Goal: Entertainment & Leisure: Browse casually

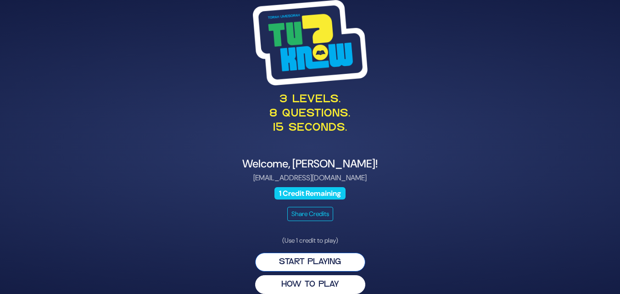
click at [346, 263] on button "Start Playing" at bounding box center [310, 262] width 110 height 19
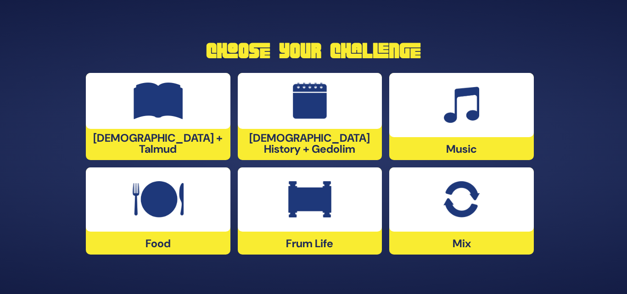
click at [435, 240] on div "Mix" at bounding box center [461, 211] width 145 height 87
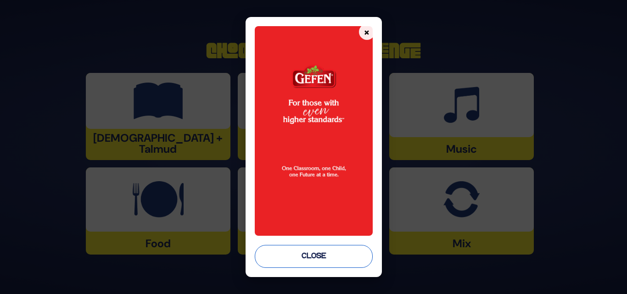
click at [342, 257] on button "Close" at bounding box center [314, 256] width 118 height 23
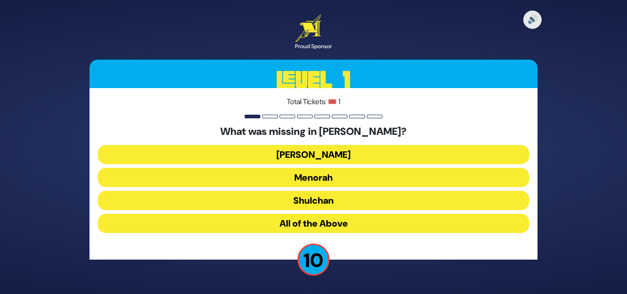
click at [344, 183] on button "Menorah" at bounding box center [313, 177] width 431 height 19
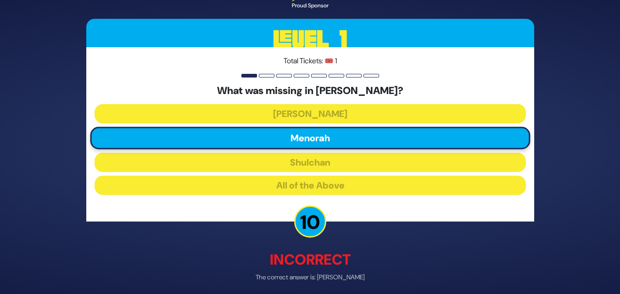
click at [326, 254] on p "Incorrect" at bounding box center [310, 260] width 448 height 22
drag, startPoint x: 324, startPoint y: 219, endPoint x: 333, endPoint y: 232, distance: 15.5
click at [333, 232] on div "🔊 Proud Sponsor Level 1 Total Tickets: 🎟️ 1 What was missing in Bayis Sheini? A…" at bounding box center [310, 147] width 470 height 368
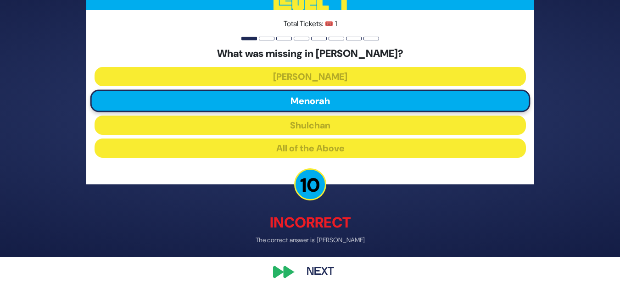
click at [307, 262] on button "Next" at bounding box center [320, 272] width 53 height 21
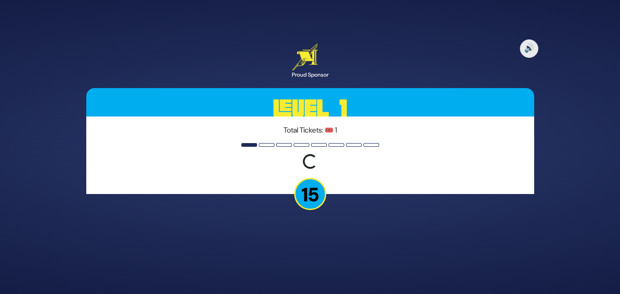
scroll to position [0, 0]
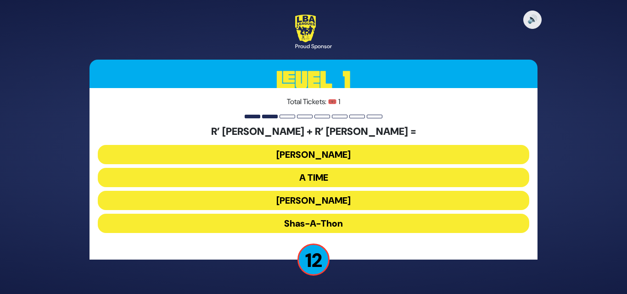
click at [331, 197] on button "Ohel Sarala" at bounding box center [313, 200] width 431 height 19
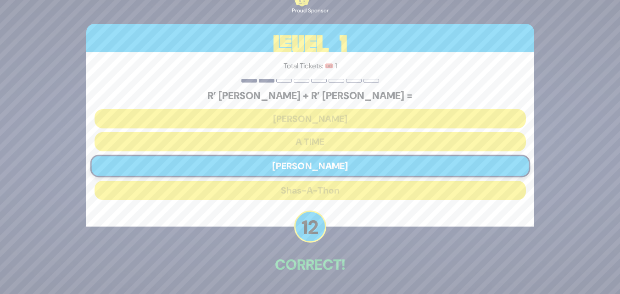
click at [316, 267] on p "Correct!" at bounding box center [310, 265] width 448 height 22
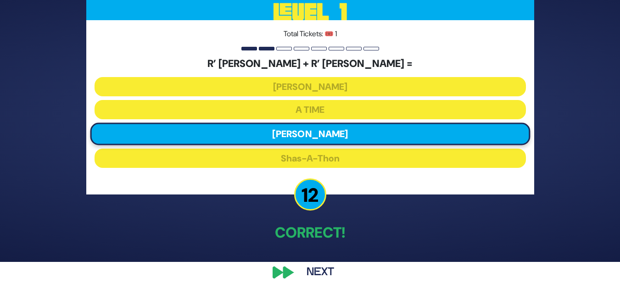
click at [313, 273] on button "Next" at bounding box center [320, 272] width 53 height 21
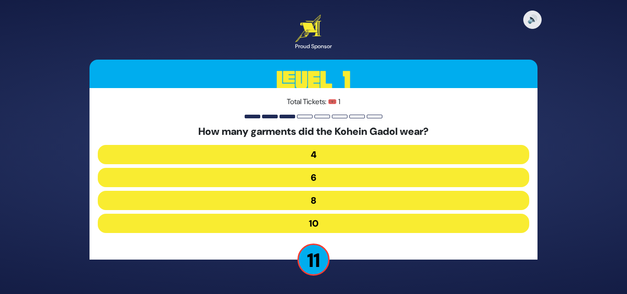
click at [367, 201] on button "8" at bounding box center [313, 200] width 431 height 19
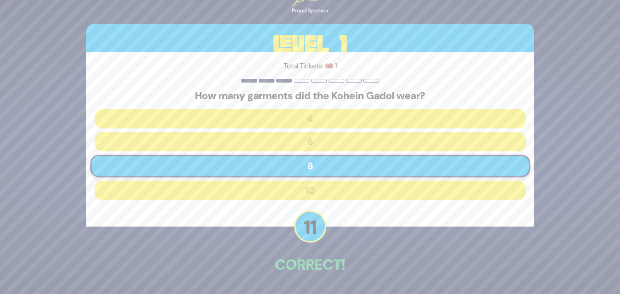
scroll to position [32, 0]
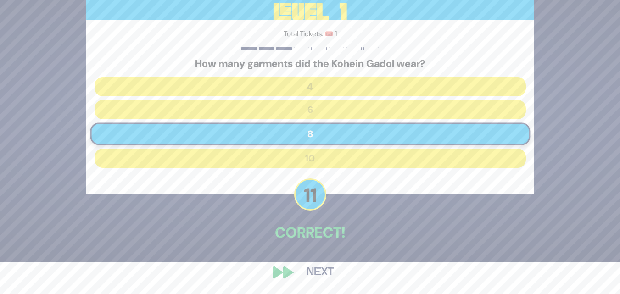
click at [327, 264] on button "Next" at bounding box center [320, 272] width 53 height 21
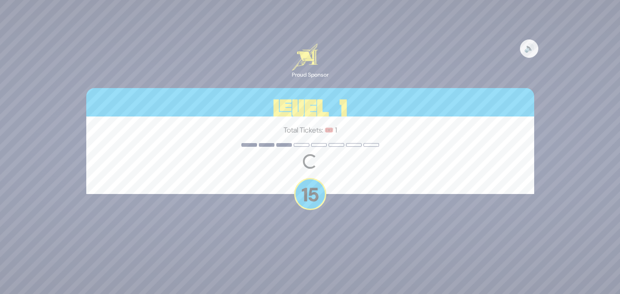
scroll to position [0, 0]
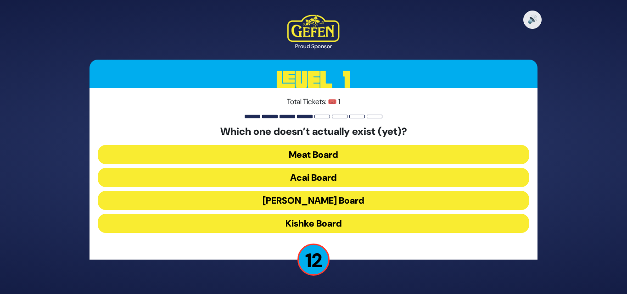
click at [360, 225] on button "Kishke Board" at bounding box center [313, 223] width 431 height 19
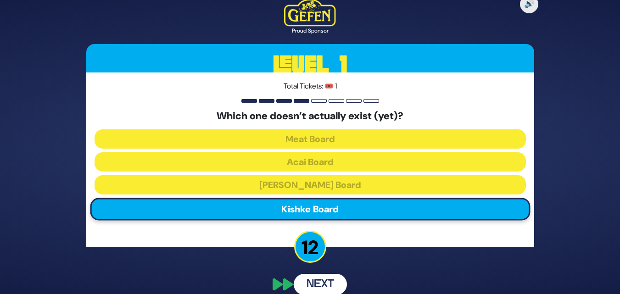
scroll to position [32, 0]
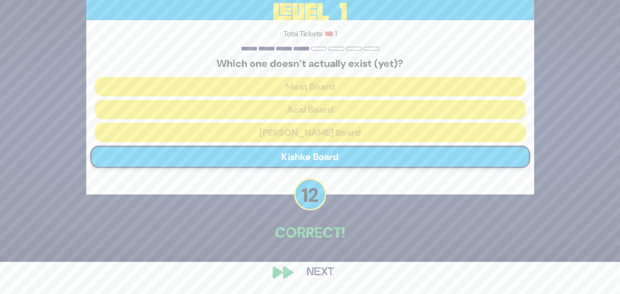
click at [313, 266] on button "Next" at bounding box center [320, 272] width 53 height 21
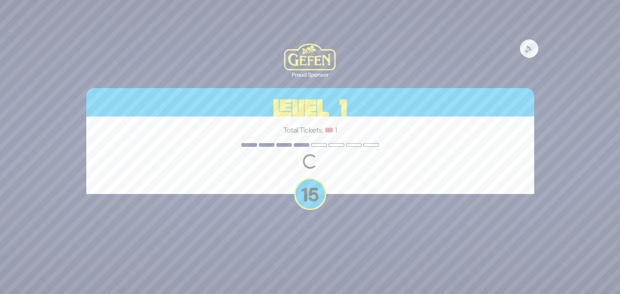
scroll to position [0, 0]
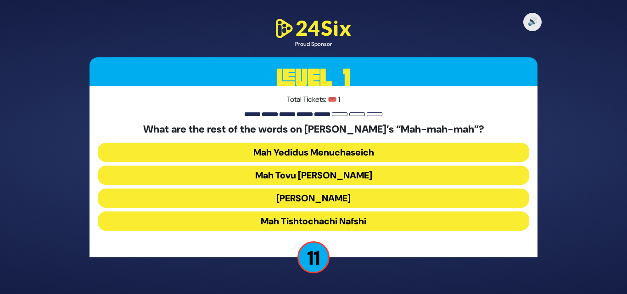
click at [359, 175] on button "Mah Tovu Ohalecha Yaakov" at bounding box center [313, 175] width 431 height 19
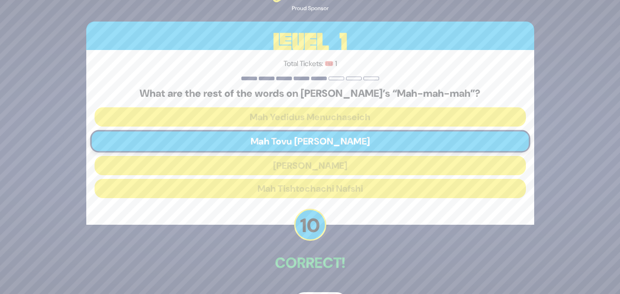
scroll to position [30, 0]
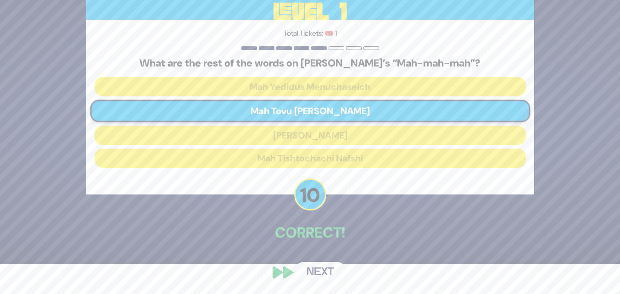
click at [323, 276] on button "Next" at bounding box center [320, 272] width 53 height 21
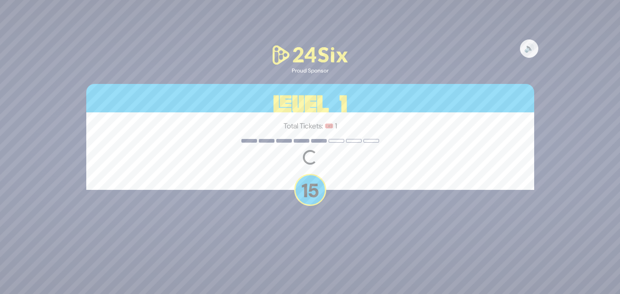
scroll to position [0, 0]
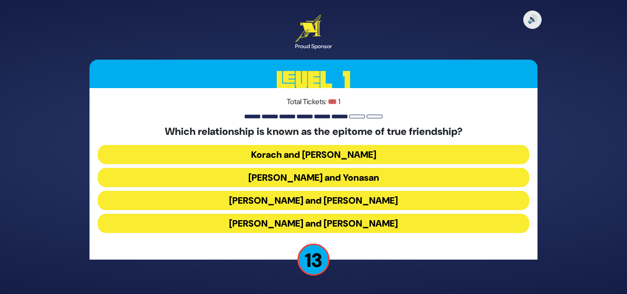
click at [355, 181] on button "Dovid and Yonasan" at bounding box center [313, 177] width 431 height 19
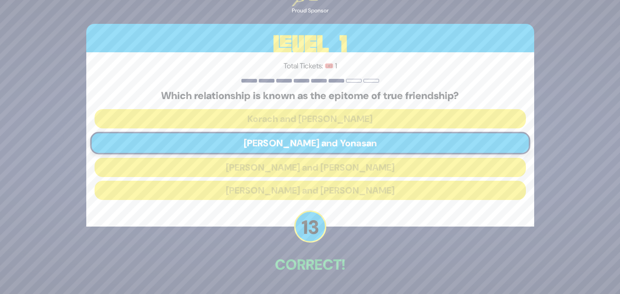
scroll to position [32, 0]
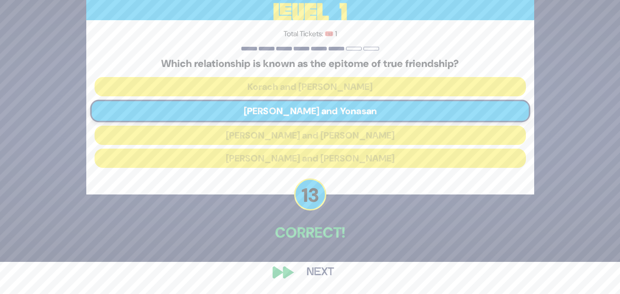
click at [338, 265] on button "Next" at bounding box center [320, 272] width 53 height 21
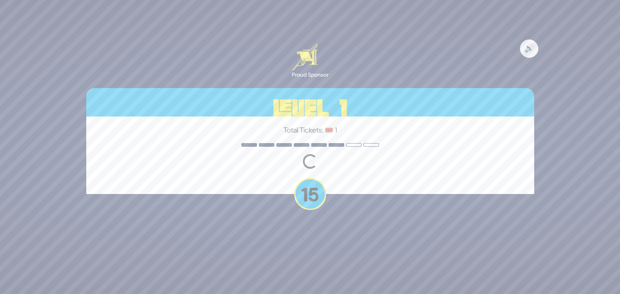
scroll to position [0, 0]
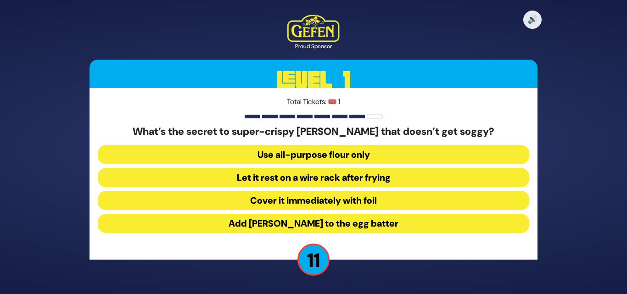
click at [344, 221] on button "Add seltzer to the egg batter" at bounding box center [313, 223] width 431 height 19
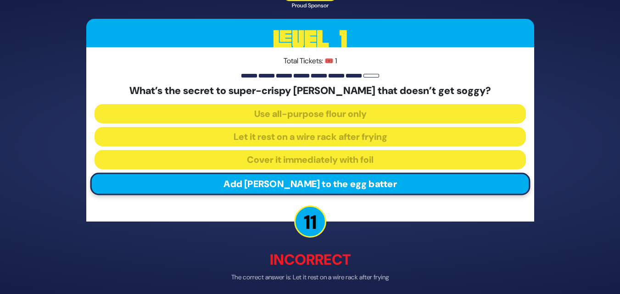
scroll to position [37, 0]
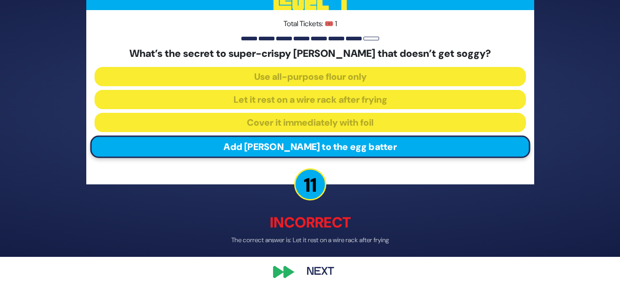
click at [331, 274] on button "Next" at bounding box center [320, 272] width 53 height 21
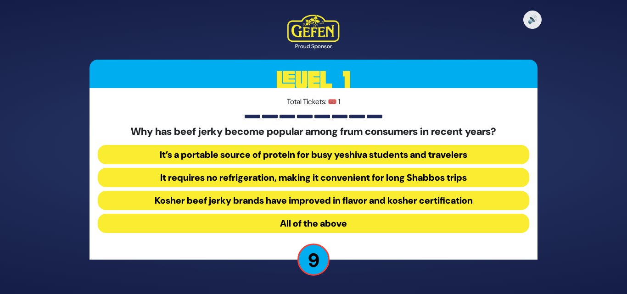
click at [358, 228] on button "All of the above" at bounding box center [313, 223] width 431 height 19
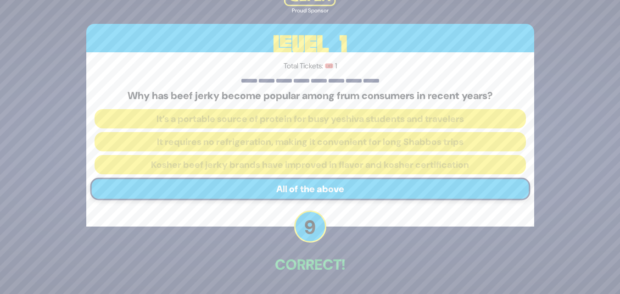
scroll to position [32, 0]
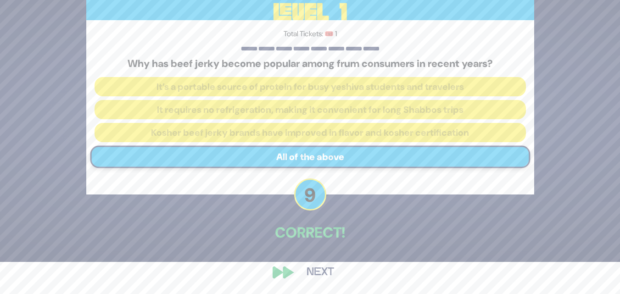
click at [334, 268] on button "Next" at bounding box center [320, 272] width 53 height 21
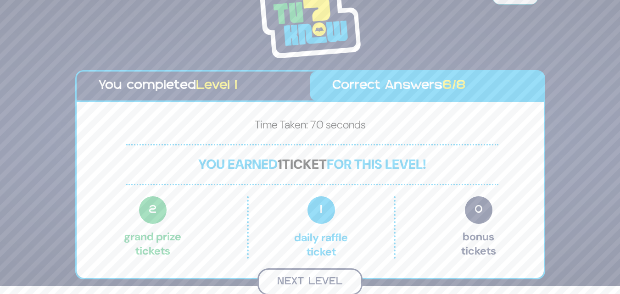
scroll to position [6, 0]
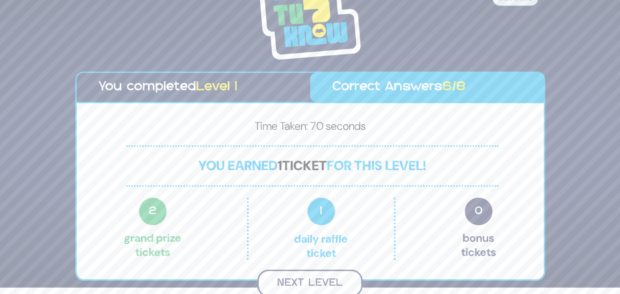
click at [323, 272] on button "Next Level" at bounding box center [309, 283] width 105 height 27
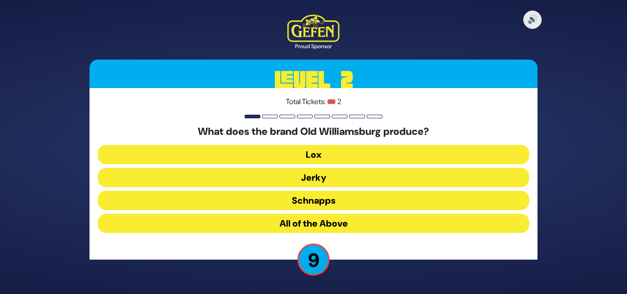
click at [337, 230] on button "All of the Above" at bounding box center [313, 223] width 431 height 19
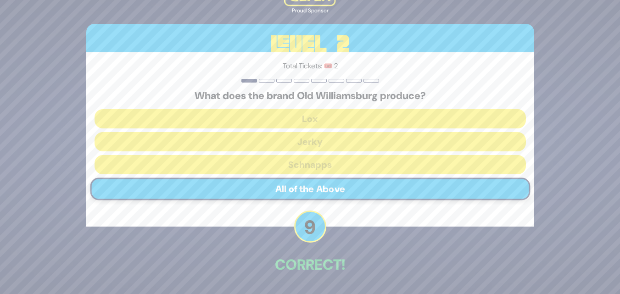
scroll to position [32, 0]
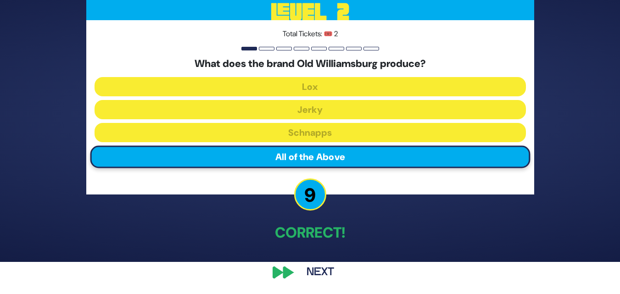
click at [313, 263] on button "Next" at bounding box center [320, 272] width 53 height 21
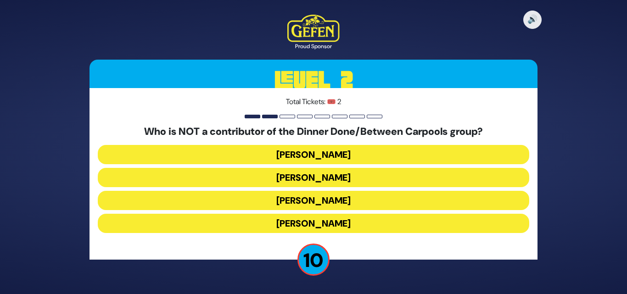
click at [377, 151] on button "Estee Waldman" at bounding box center [313, 154] width 431 height 19
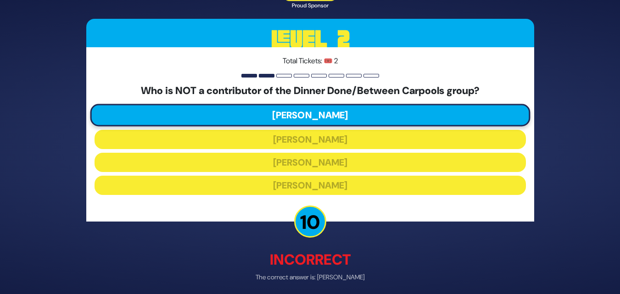
scroll to position [37, 0]
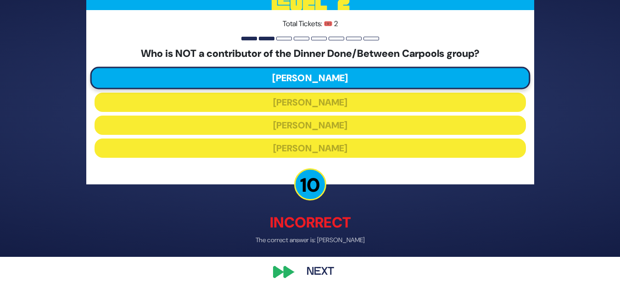
click at [326, 264] on button "Next" at bounding box center [320, 272] width 53 height 21
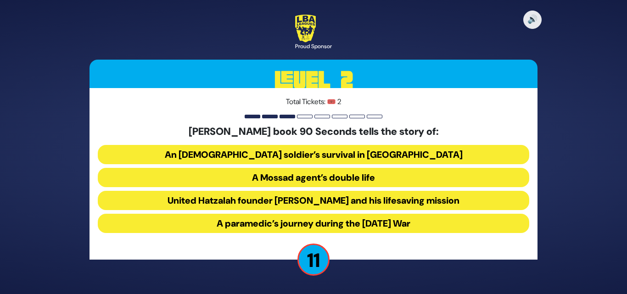
click at [360, 205] on button "United Hatzalah founder Eli Beer and his lifesaving mission" at bounding box center [313, 200] width 431 height 19
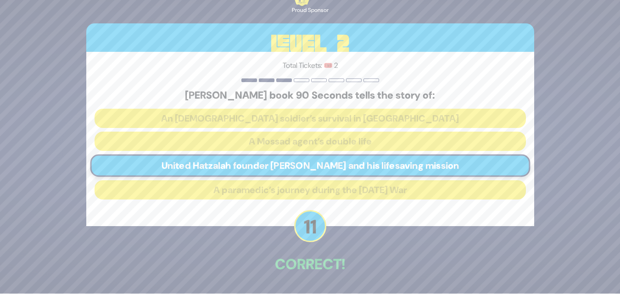
scroll to position [32, 0]
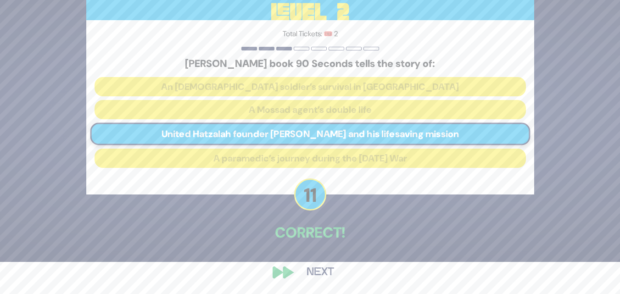
click at [302, 278] on button "Next" at bounding box center [320, 272] width 53 height 21
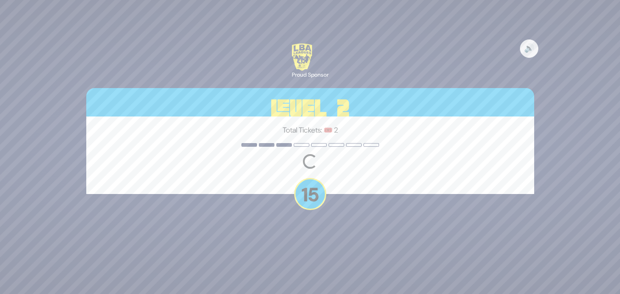
scroll to position [0, 0]
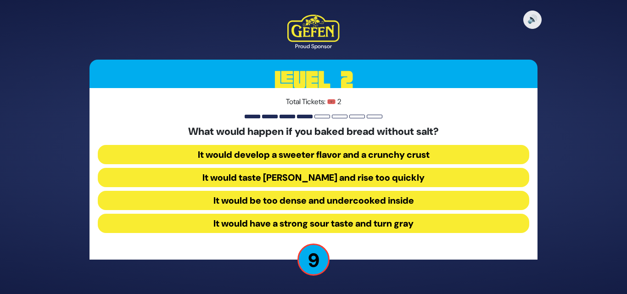
click at [350, 177] on button "It would taste bland and rise too quickly" at bounding box center [313, 177] width 431 height 19
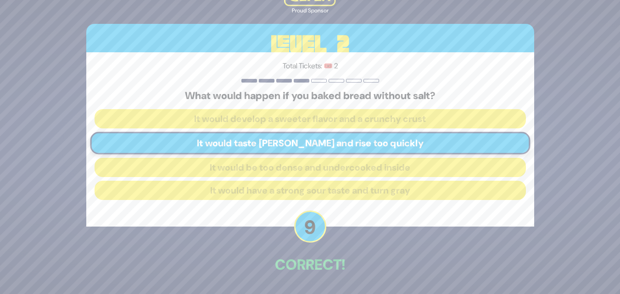
scroll to position [32, 0]
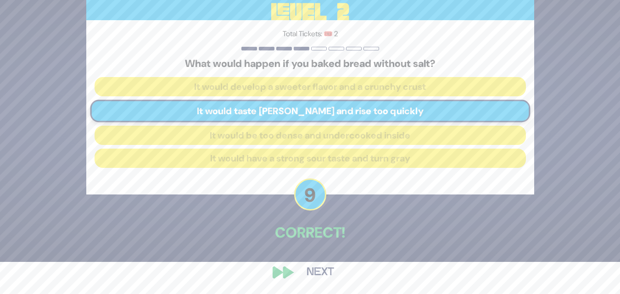
click at [323, 272] on button "Next" at bounding box center [320, 272] width 53 height 21
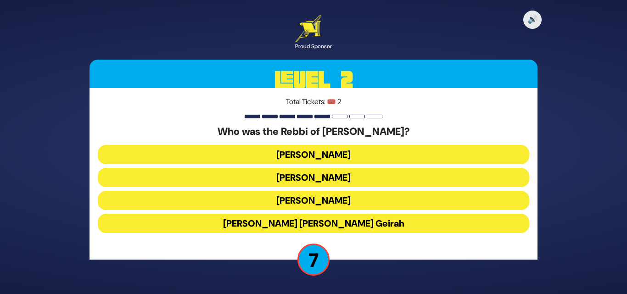
click at [357, 175] on button "Achiya Hashiloni" at bounding box center [313, 177] width 431 height 19
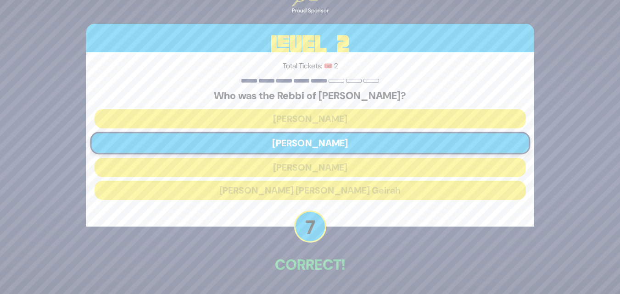
scroll to position [32, 0]
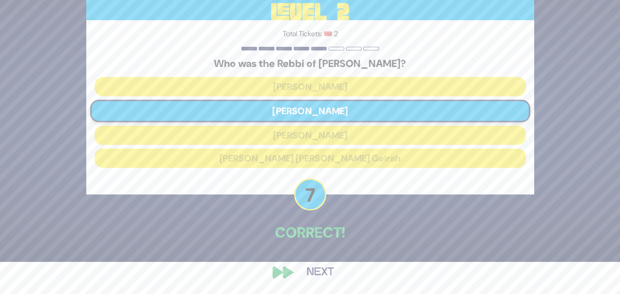
click at [332, 274] on button "Next" at bounding box center [320, 272] width 53 height 21
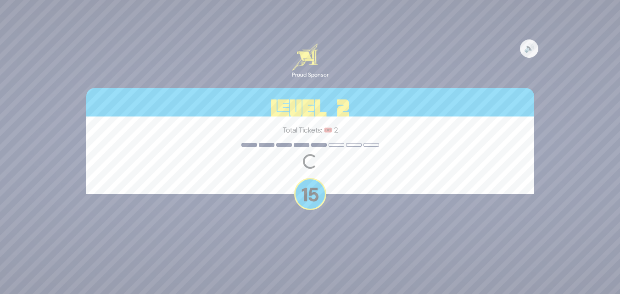
scroll to position [0, 0]
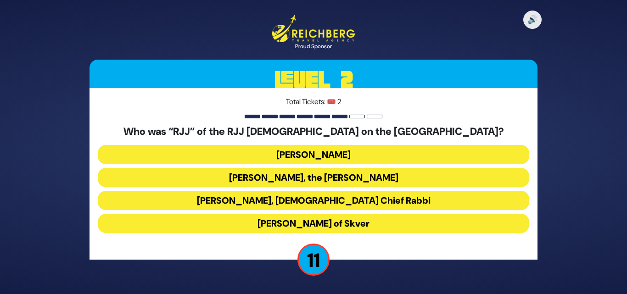
click at [355, 184] on button "Rabbi Yaakov Yosef Yoszef, the Rav HaKolel" at bounding box center [313, 177] width 431 height 19
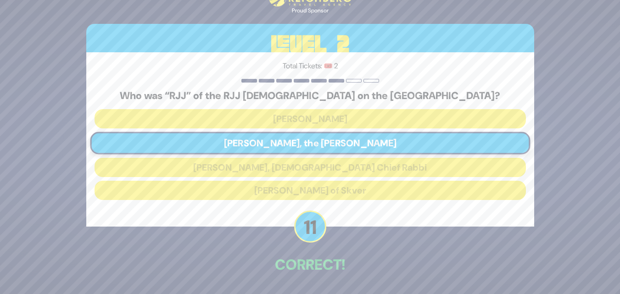
scroll to position [32, 0]
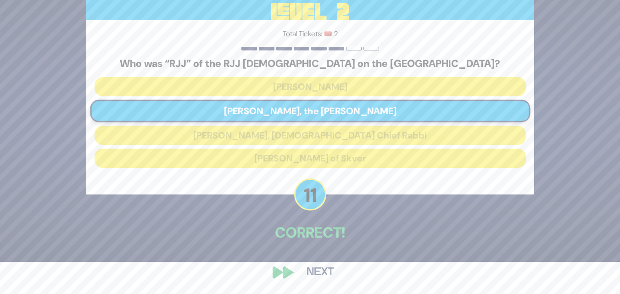
click at [326, 263] on button "Next" at bounding box center [320, 272] width 53 height 21
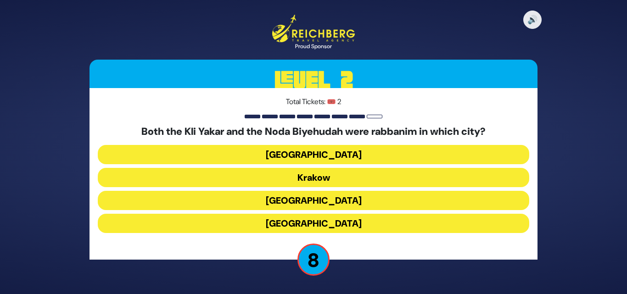
click at [336, 222] on button "Prague" at bounding box center [313, 223] width 431 height 19
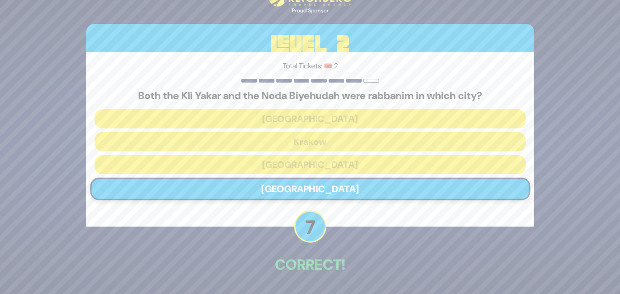
scroll to position [32, 0]
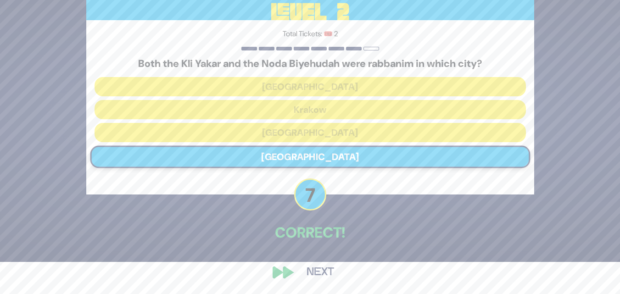
click at [324, 267] on button "Next" at bounding box center [320, 272] width 53 height 21
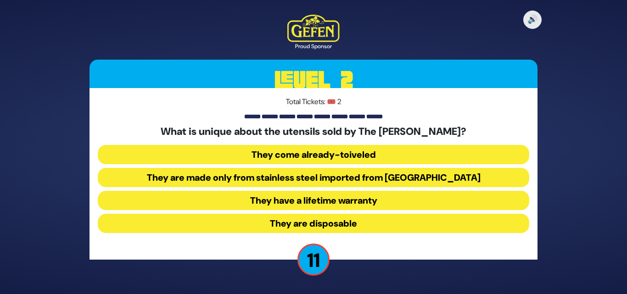
click at [350, 153] on button "They come already-toiveled" at bounding box center [313, 154] width 431 height 19
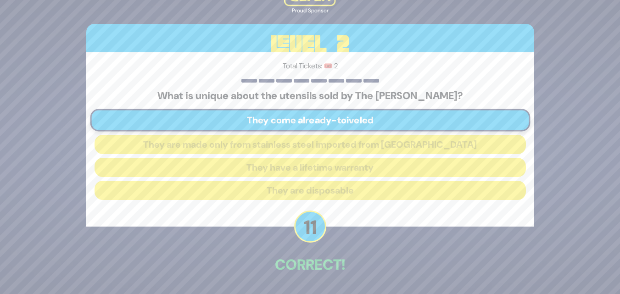
click at [331, 283] on div "🔊 Proud Sponsor Level 2 Total Tickets: 🎟️ 2 What is unique about the utensils s…" at bounding box center [310, 147] width 470 height 358
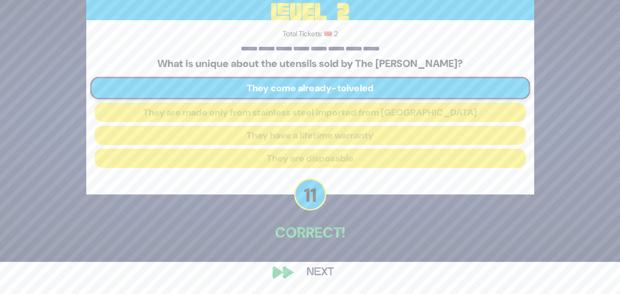
click at [328, 273] on button "Next" at bounding box center [320, 272] width 53 height 21
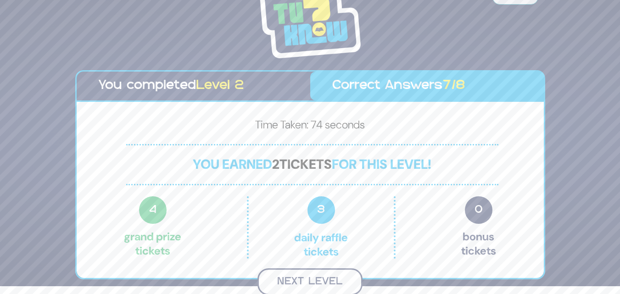
scroll to position [6, 0]
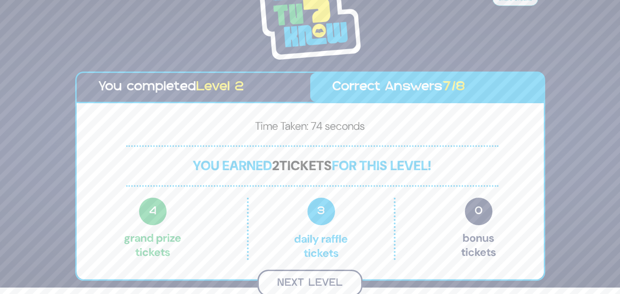
click at [314, 277] on button "Next Level" at bounding box center [309, 283] width 105 height 27
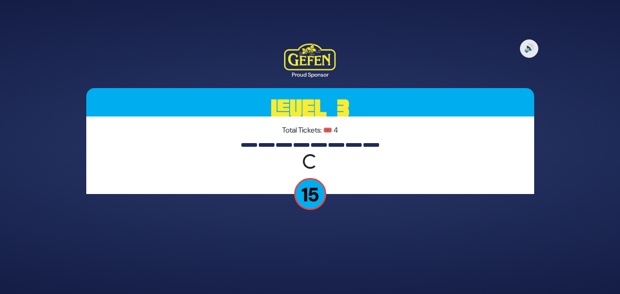
scroll to position [0, 0]
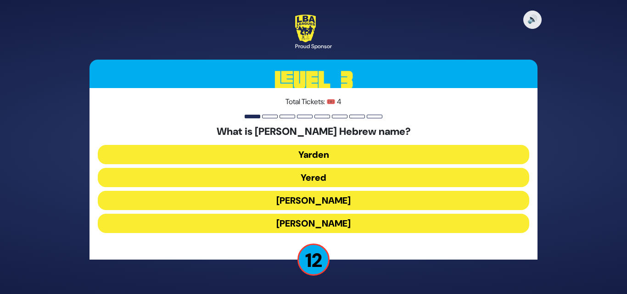
click at [335, 196] on button "Yaakov Yitzchak" at bounding box center [313, 200] width 431 height 19
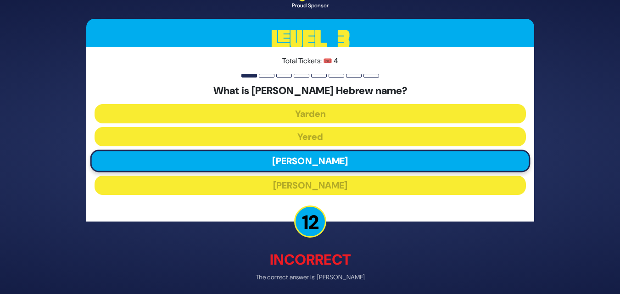
scroll to position [37, 0]
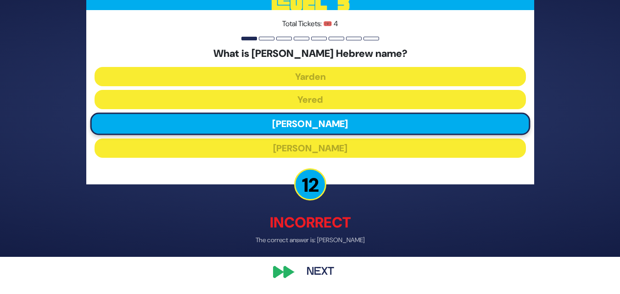
click at [315, 265] on button "Next" at bounding box center [320, 272] width 53 height 21
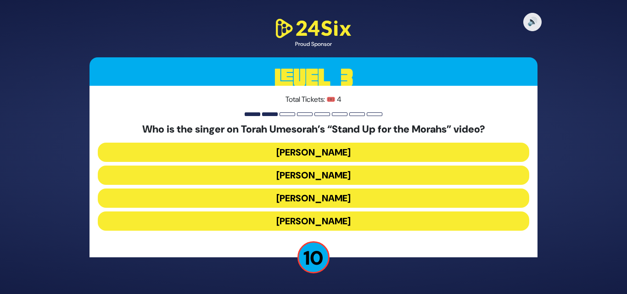
click at [336, 193] on button "Benny Friedman" at bounding box center [313, 198] width 431 height 19
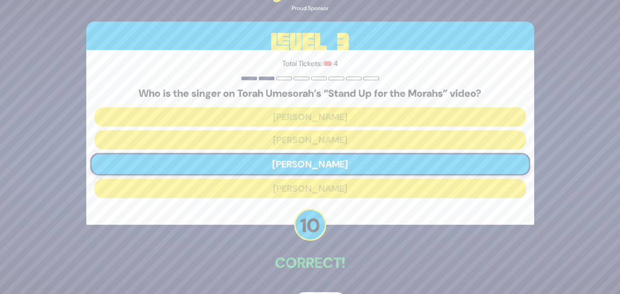
scroll to position [30, 0]
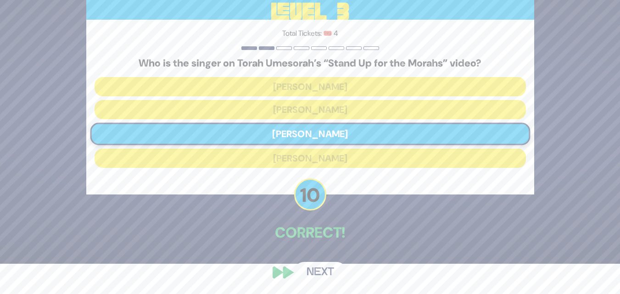
click at [322, 271] on button "Next" at bounding box center [320, 272] width 53 height 21
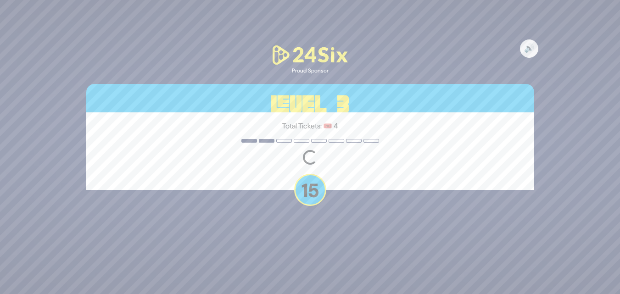
scroll to position [0, 0]
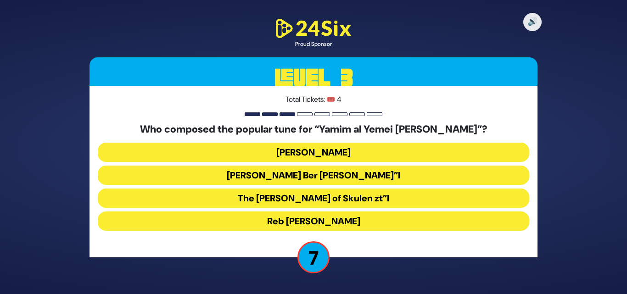
click at [394, 190] on button "The Damesek Eliezer of Skulen zt”l" at bounding box center [313, 198] width 431 height 19
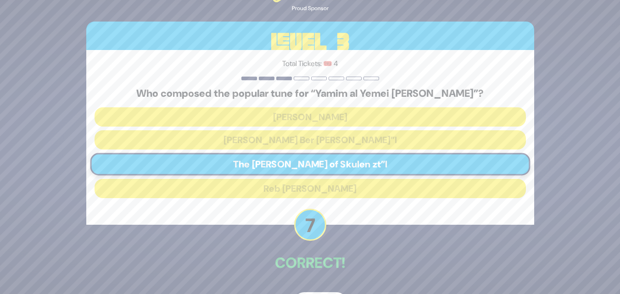
scroll to position [30, 0]
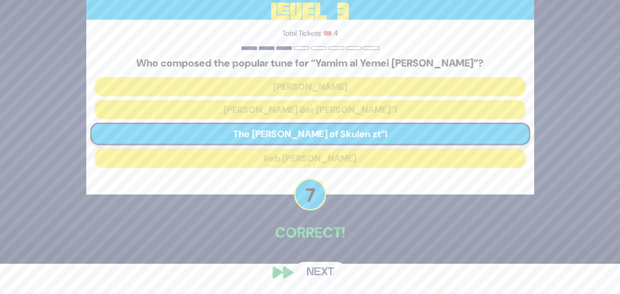
click at [318, 264] on button "Next" at bounding box center [320, 272] width 53 height 21
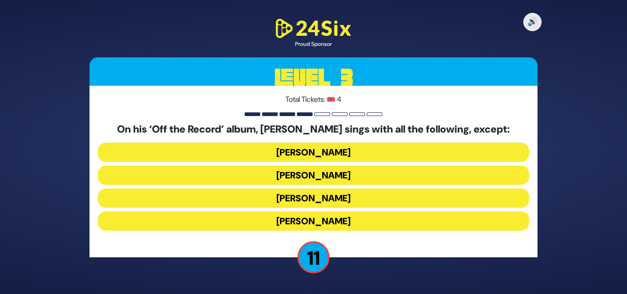
click at [375, 174] on button "Dovi Meisels" at bounding box center [313, 175] width 431 height 19
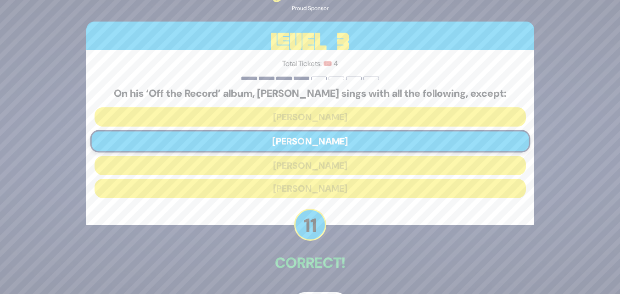
scroll to position [30, 0]
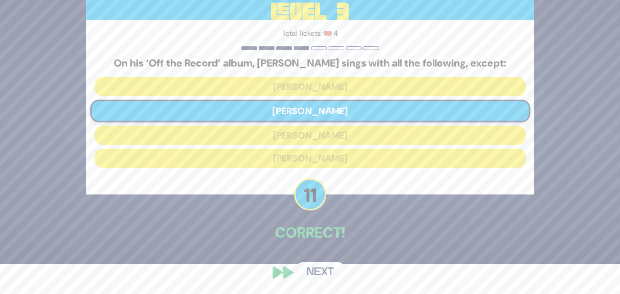
click at [315, 281] on button "Next" at bounding box center [320, 272] width 53 height 21
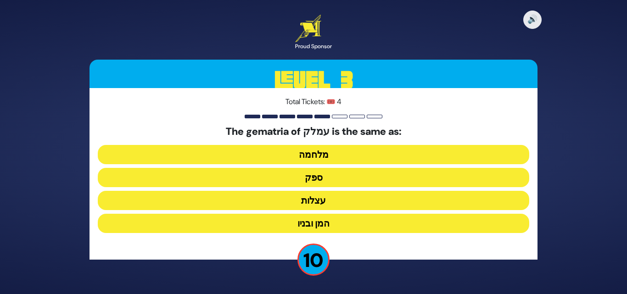
click at [326, 224] on button "המן ובניו" at bounding box center [313, 223] width 431 height 19
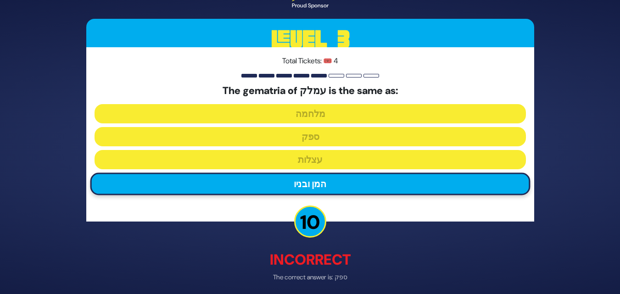
scroll to position [37, 0]
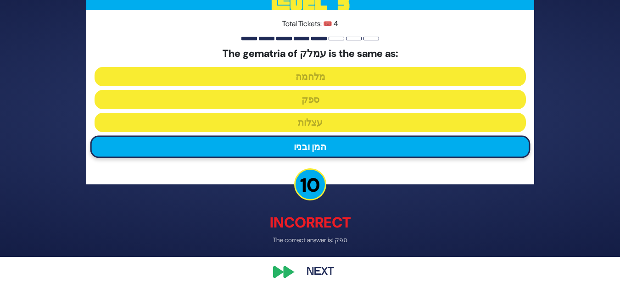
click at [320, 273] on button "Next" at bounding box center [320, 272] width 53 height 21
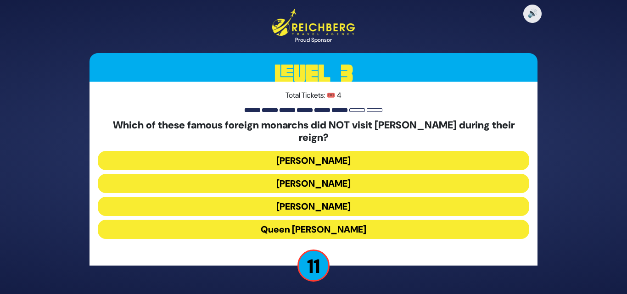
click at [319, 221] on button "Queen Elizabeth II" at bounding box center [313, 229] width 431 height 19
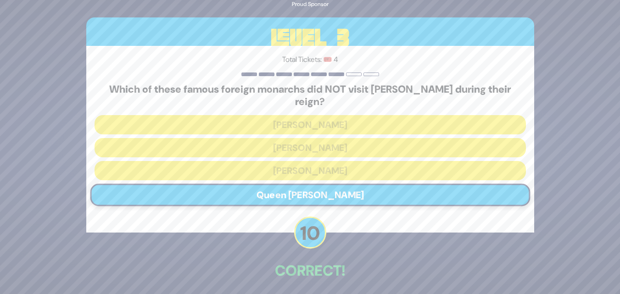
scroll to position [32, 0]
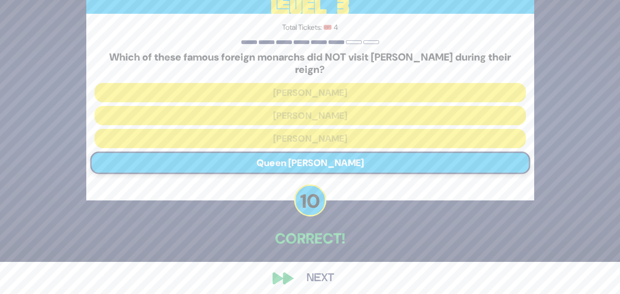
click at [315, 274] on button "Next" at bounding box center [320, 278] width 53 height 21
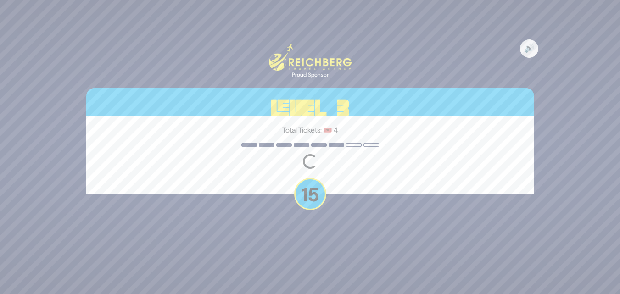
scroll to position [0, 0]
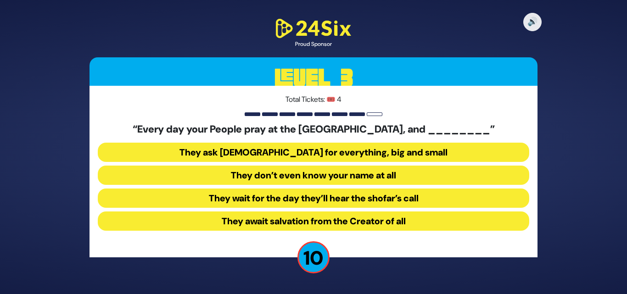
click at [332, 150] on button "They ask Hashem for everything, big and small" at bounding box center [313, 152] width 431 height 19
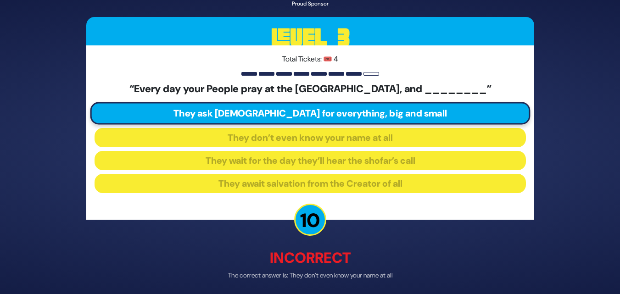
scroll to position [35, 0]
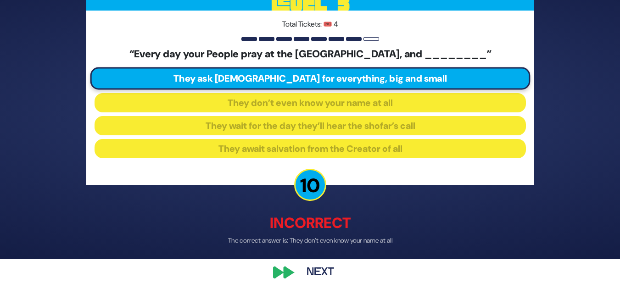
click at [318, 259] on div "🔊 Proud Sponsor Level 3 Total Tickets: 🎟️ 4 “Every day your People pray at the …" at bounding box center [310, 112] width 470 height 364
click at [317, 269] on button "Next" at bounding box center [320, 272] width 53 height 21
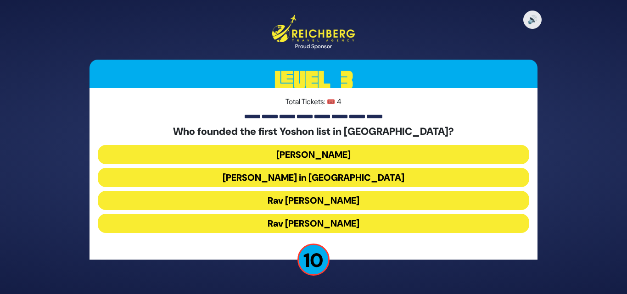
click at [349, 217] on button "Rav Moshe Heinemann" at bounding box center [313, 223] width 431 height 19
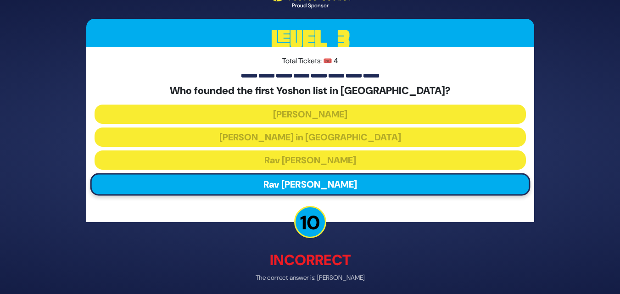
scroll to position [37, 0]
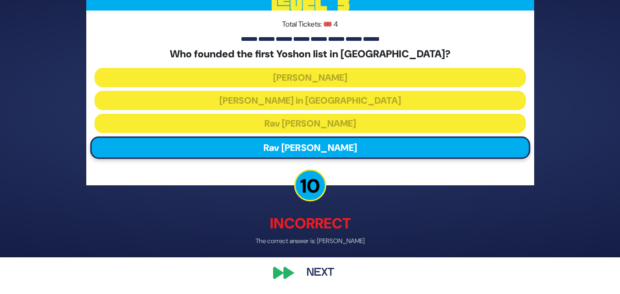
click at [335, 276] on button "Next" at bounding box center [320, 272] width 53 height 21
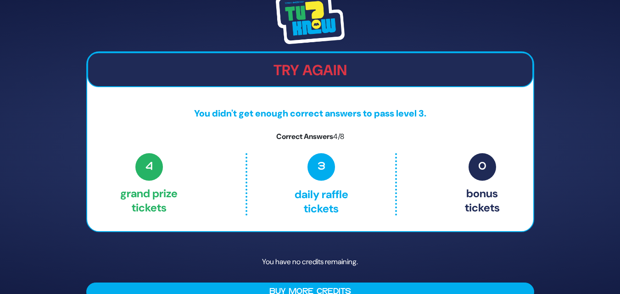
scroll to position [18, 0]
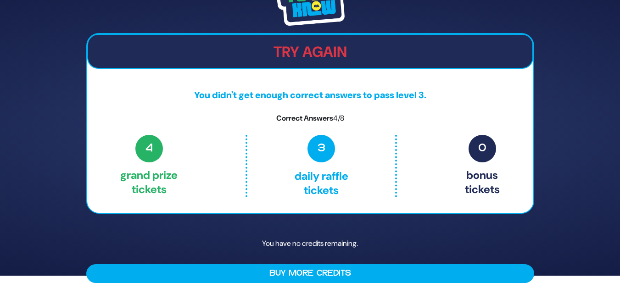
click at [328, 290] on div "Try Again You didn't get enough correct answers to pass level 3. Correct Answer…" at bounding box center [310, 128] width 470 height 331
drag, startPoint x: 328, startPoint y: 290, endPoint x: 332, endPoint y: 284, distance: 7.6
click at [332, 284] on div "Try Again You didn't get enough correct answers to pass level 3. Correct Answer…" at bounding box center [310, 128] width 470 height 331
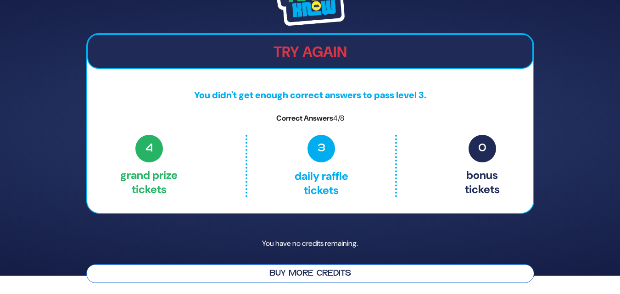
drag, startPoint x: 332, startPoint y: 284, endPoint x: 336, endPoint y: 279, distance: 6.2
click at [336, 279] on div "Try Again You didn't get enough correct answers to pass level 3. Correct Answer…" at bounding box center [310, 128] width 470 height 331
click at [336, 279] on button "Buy More Credits" at bounding box center [310, 273] width 448 height 19
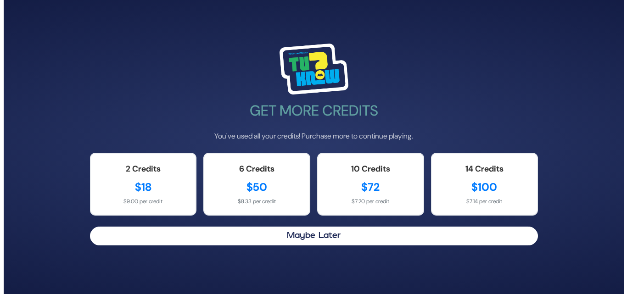
scroll to position [0, 0]
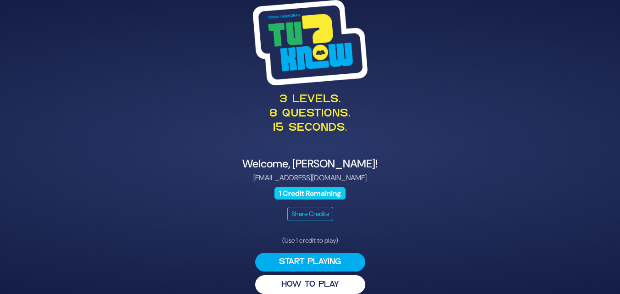
scroll to position [11, 0]
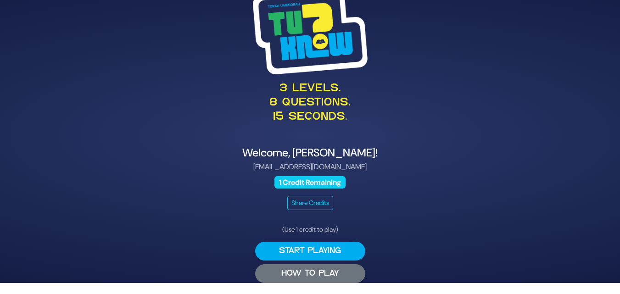
click at [309, 279] on button "HOW TO PLAY" at bounding box center [310, 273] width 110 height 19
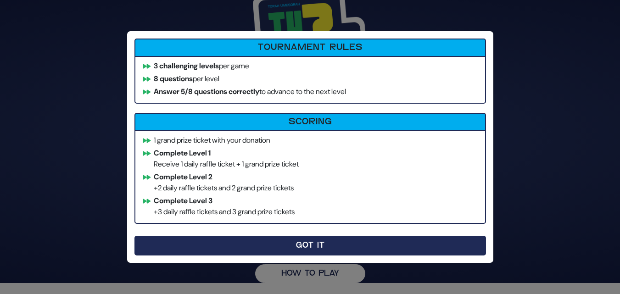
click at [320, 249] on button "Got It" at bounding box center [310, 246] width 352 height 20
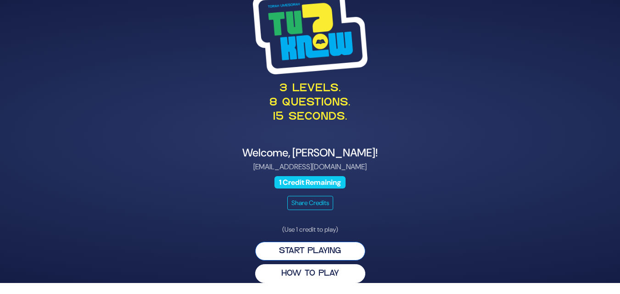
click at [323, 252] on button "Start Playing" at bounding box center [310, 251] width 110 height 19
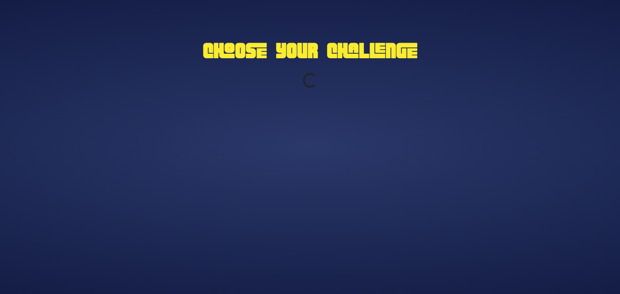
scroll to position [0, 0]
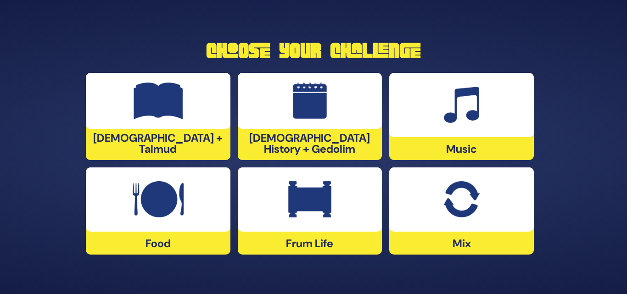
click at [492, 219] on div at bounding box center [461, 200] width 145 height 64
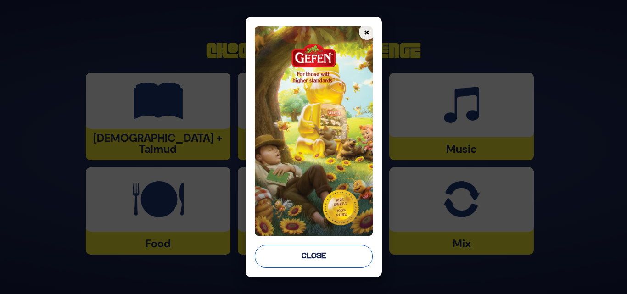
click at [360, 254] on button "Close" at bounding box center [314, 256] width 118 height 23
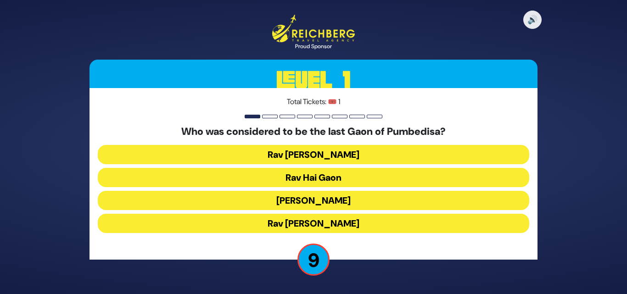
click at [397, 196] on button "[PERSON_NAME]" at bounding box center [313, 200] width 431 height 19
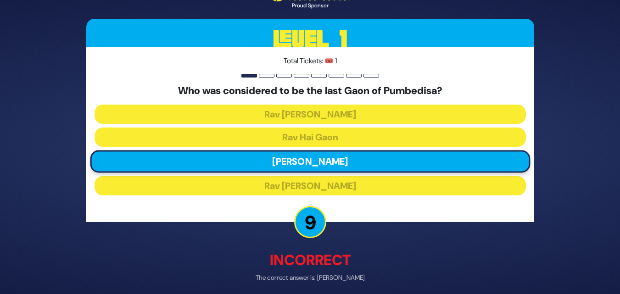
scroll to position [37, 0]
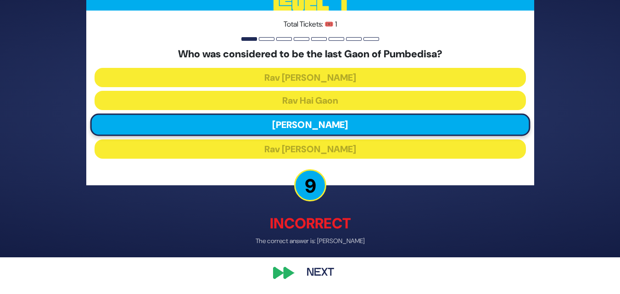
click at [327, 283] on button "Next" at bounding box center [320, 272] width 53 height 21
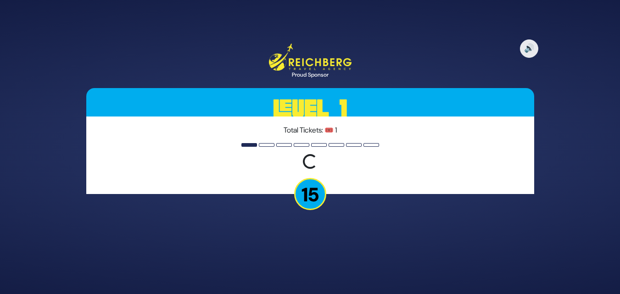
scroll to position [0, 0]
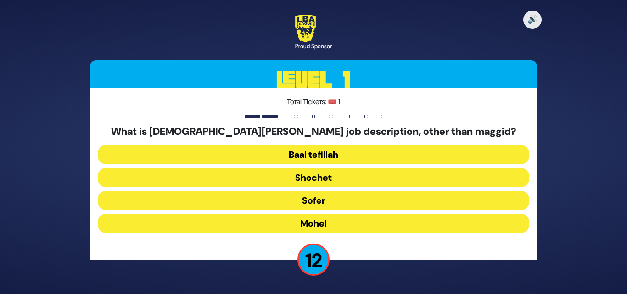
click at [367, 226] on button "Mohel" at bounding box center [313, 223] width 431 height 19
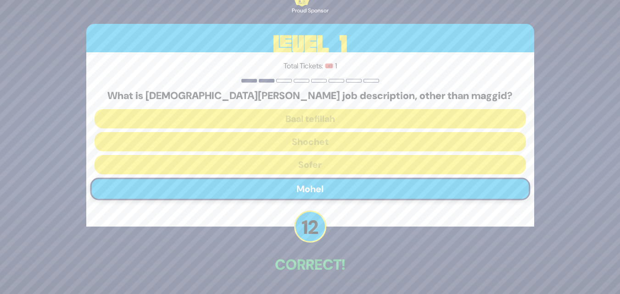
scroll to position [32, 0]
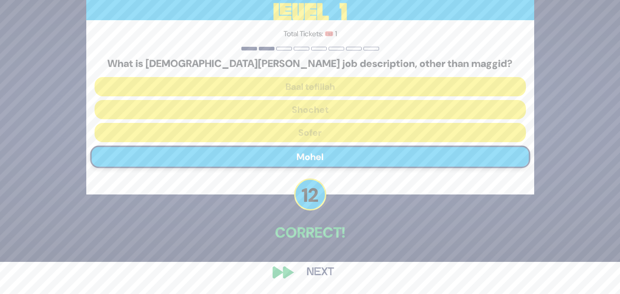
click at [312, 271] on button "Next" at bounding box center [320, 272] width 53 height 21
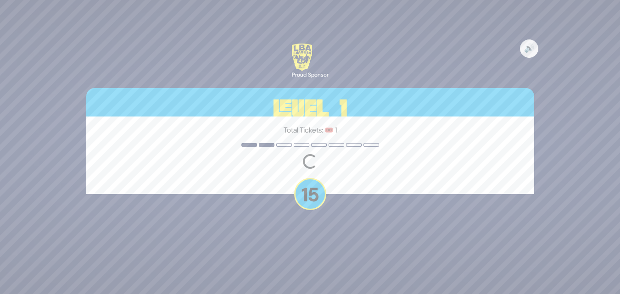
scroll to position [0, 0]
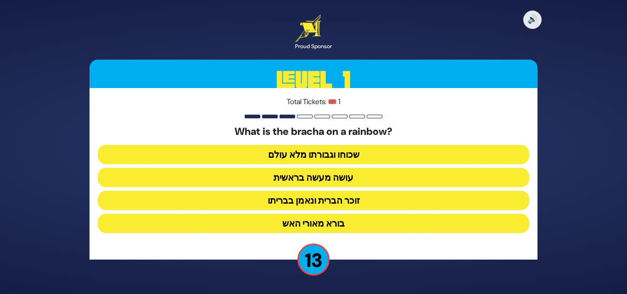
click at [368, 199] on button "זוכר הברית ונאמן בבריתו" at bounding box center [313, 200] width 431 height 19
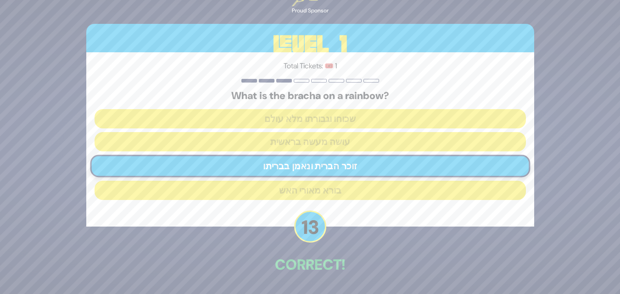
scroll to position [32, 0]
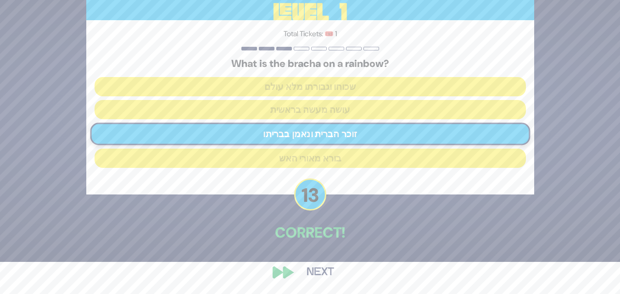
click at [309, 269] on button "Next" at bounding box center [320, 272] width 53 height 21
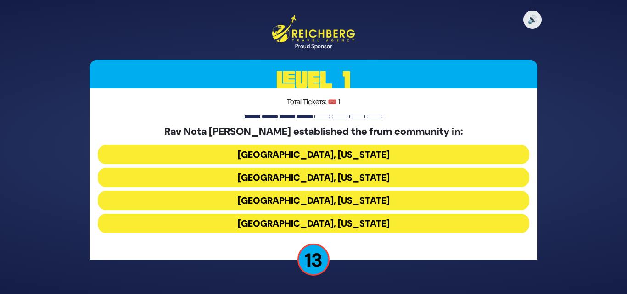
click at [338, 186] on button "[GEOGRAPHIC_DATA], [US_STATE]" at bounding box center [313, 177] width 431 height 19
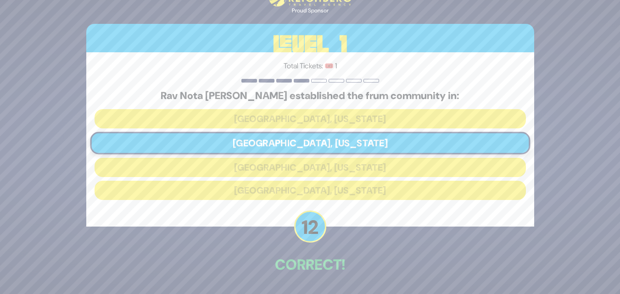
scroll to position [32, 0]
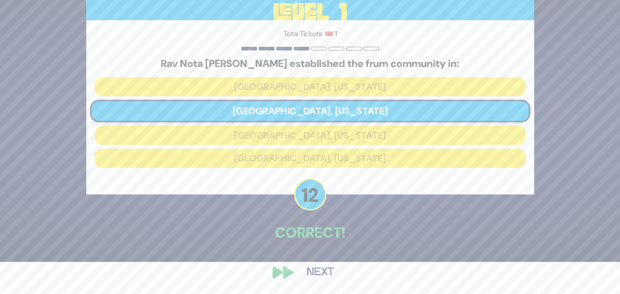
click at [310, 271] on button "Next" at bounding box center [320, 272] width 53 height 21
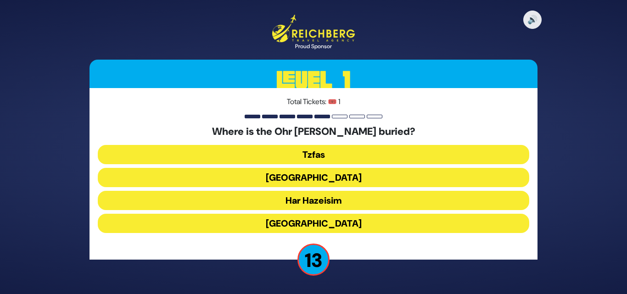
click at [346, 193] on button "Har Hazeisim" at bounding box center [313, 200] width 431 height 19
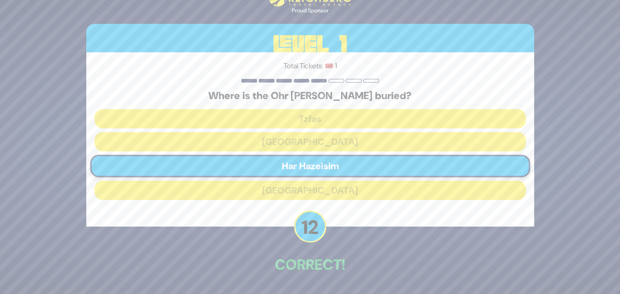
scroll to position [32, 0]
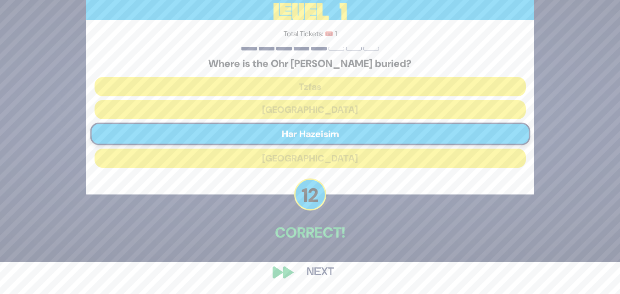
click at [312, 268] on button "Next" at bounding box center [320, 272] width 53 height 21
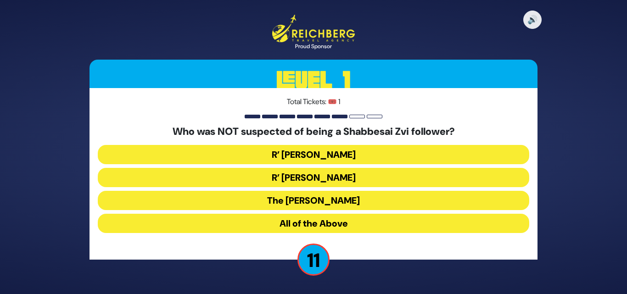
click at [363, 196] on button "The [PERSON_NAME]" at bounding box center [313, 200] width 431 height 19
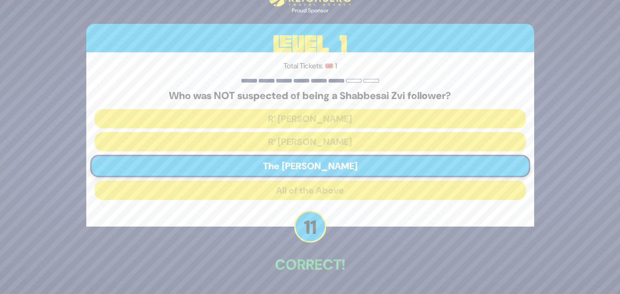
scroll to position [32, 0]
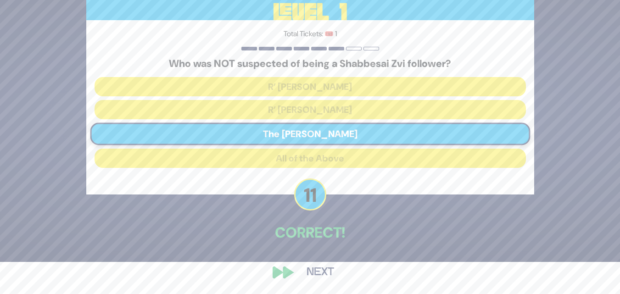
click at [309, 277] on button "Next" at bounding box center [320, 272] width 53 height 21
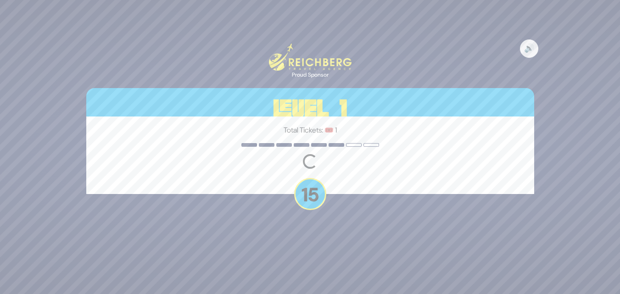
scroll to position [0, 0]
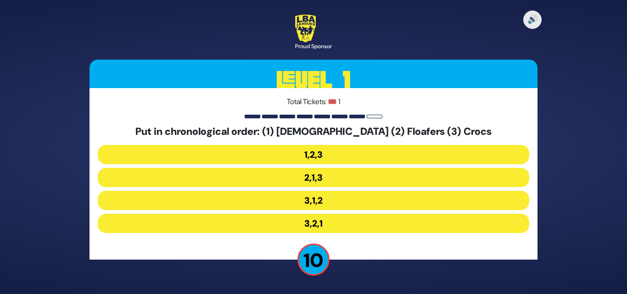
click at [333, 197] on button "3,1,2" at bounding box center [313, 200] width 431 height 19
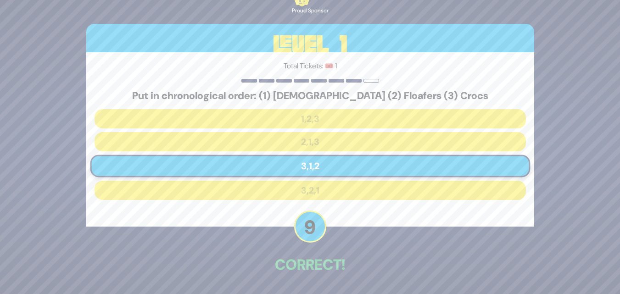
scroll to position [32, 0]
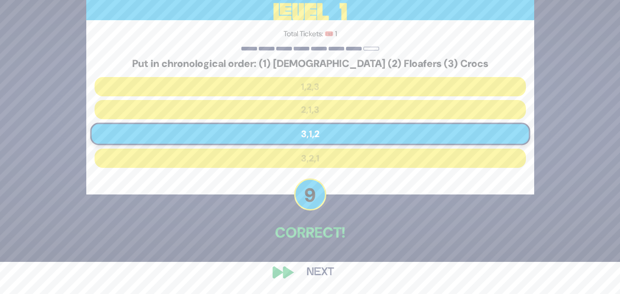
click at [332, 264] on button "Next" at bounding box center [320, 272] width 53 height 21
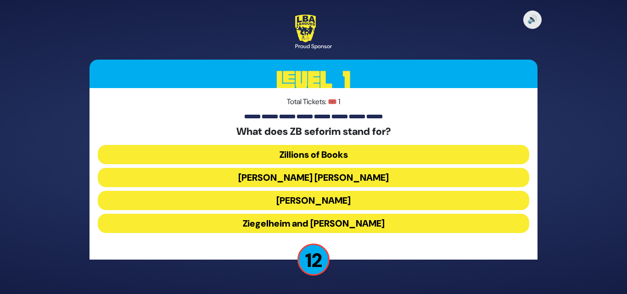
click at [362, 175] on button "[PERSON_NAME] [PERSON_NAME]" at bounding box center [313, 177] width 431 height 19
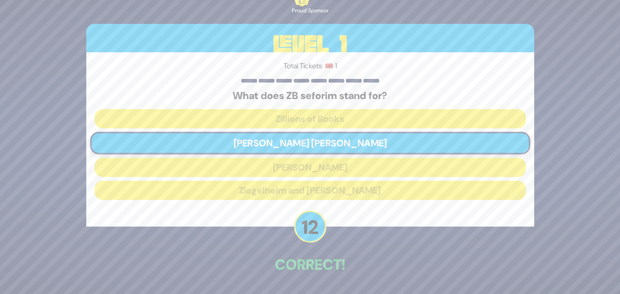
scroll to position [32, 0]
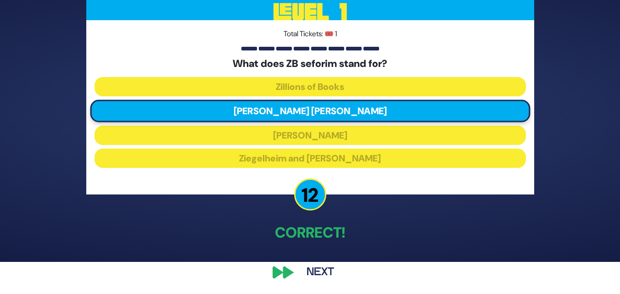
click at [324, 270] on button "Next" at bounding box center [320, 272] width 53 height 21
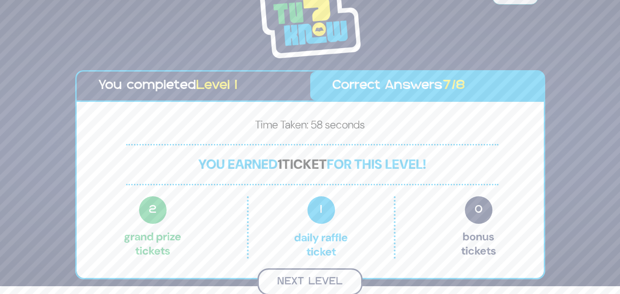
scroll to position [6, 0]
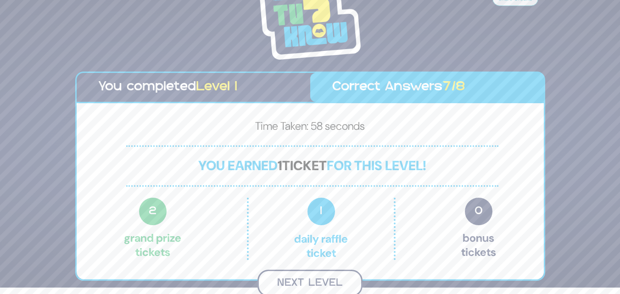
click at [326, 274] on button "Next Level" at bounding box center [309, 283] width 105 height 27
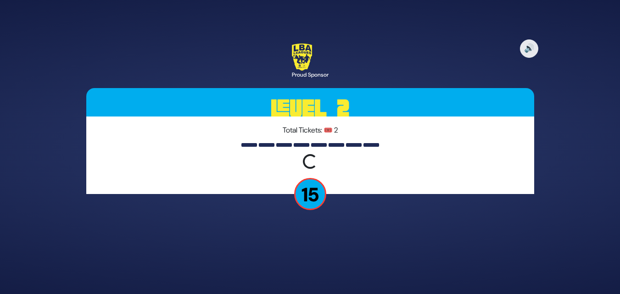
scroll to position [0, 0]
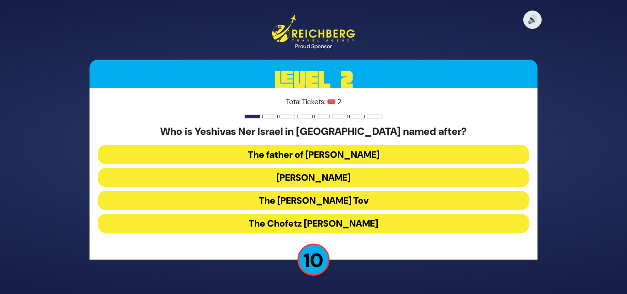
click at [375, 160] on button "The father of [PERSON_NAME]" at bounding box center [313, 154] width 431 height 19
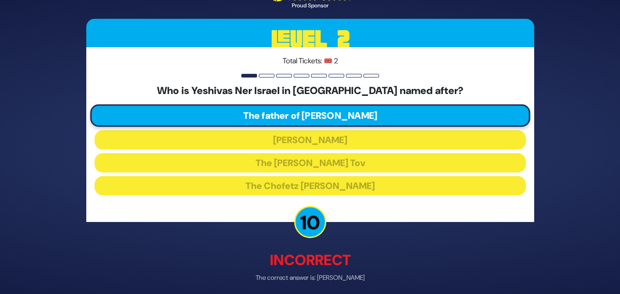
scroll to position [37, 0]
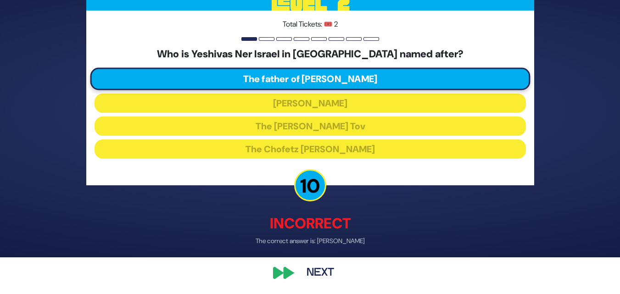
click at [318, 281] on button "Next" at bounding box center [320, 272] width 53 height 21
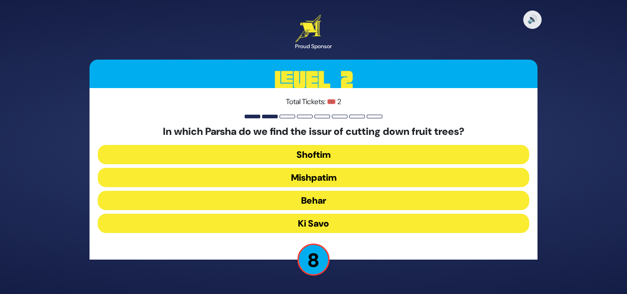
click at [338, 176] on button "Mishpatim" at bounding box center [313, 177] width 431 height 19
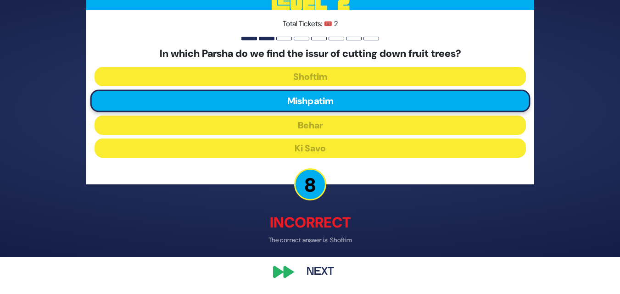
scroll to position [37, 0]
click at [322, 270] on button "Next" at bounding box center [320, 272] width 53 height 21
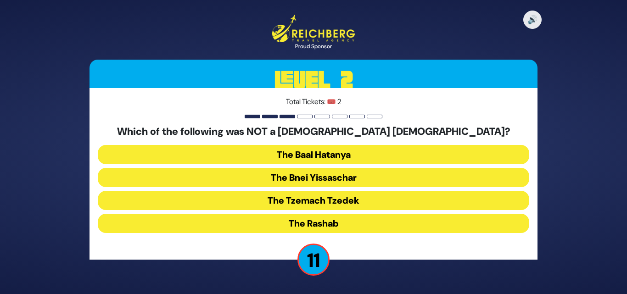
click at [370, 180] on button "The Bnei Yissaschar" at bounding box center [313, 177] width 431 height 19
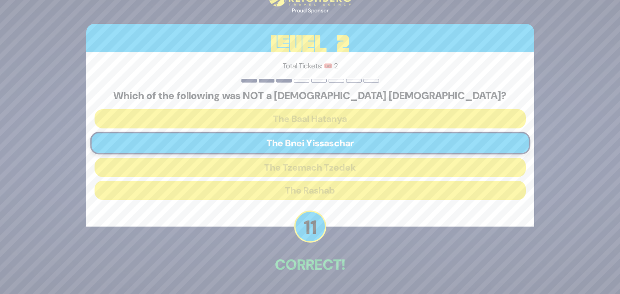
scroll to position [32, 0]
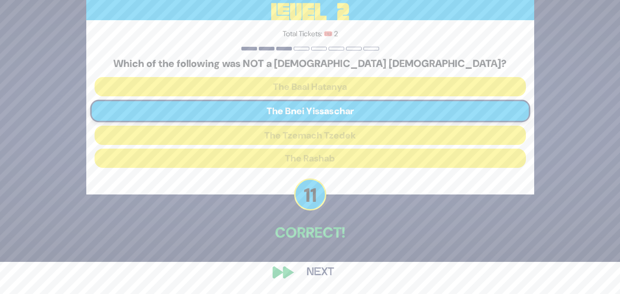
click at [306, 272] on button "Next" at bounding box center [320, 272] width 53 height 21
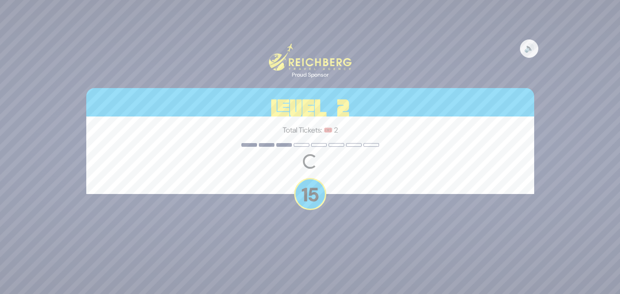
scroll to position [0, 0]
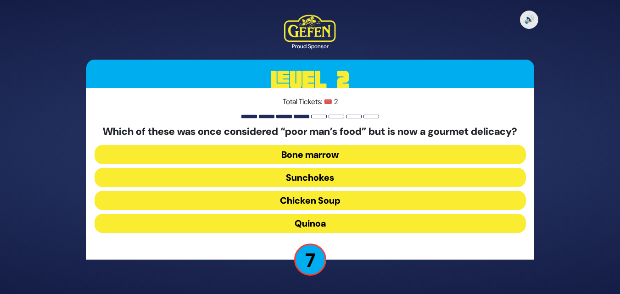
click at [341, 233] on button "Quinoa" at bounding box center [310, 223] width 431 height 19
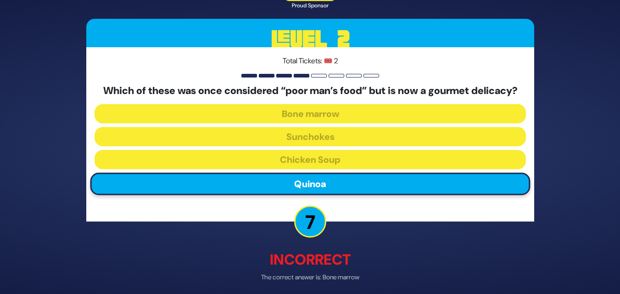
scroll to position [43, 0]
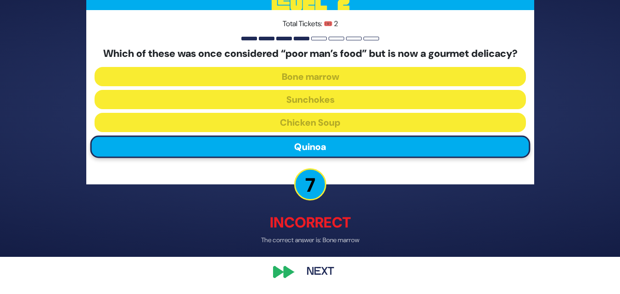
click at [320, 269] on button "Next" at bounding box center [320, 272] width 53 height 21
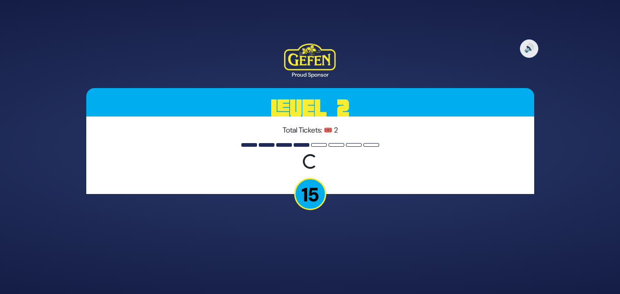
scroll to position [0, 0]
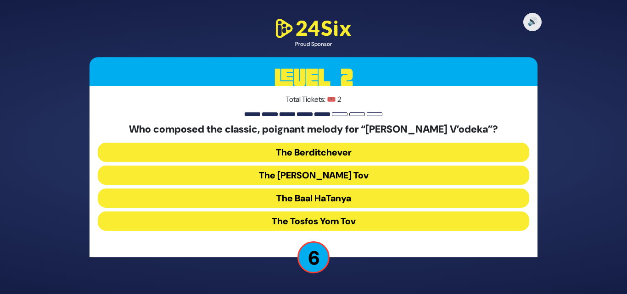
click at [393, 195] on button "The Baal HaTanya" at bounding box center [313, 198] width 431 height 19
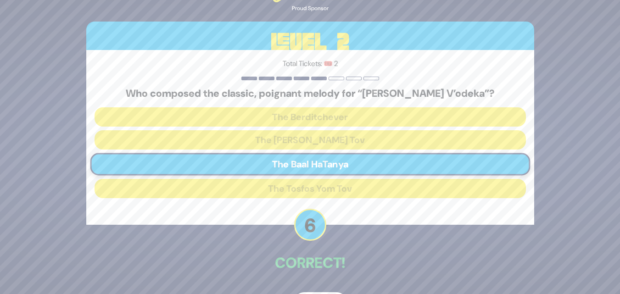
scroll to position [30, 0]
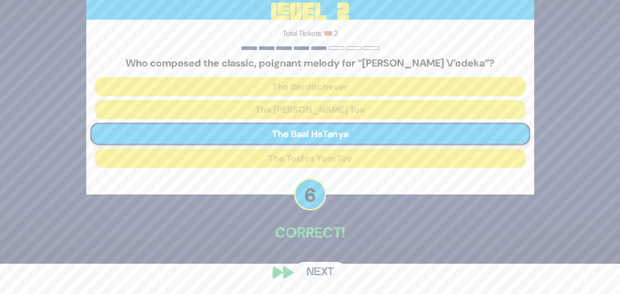
click at [315, 264] on button "Next" at bounding box center [320, 272] width 53 height 21
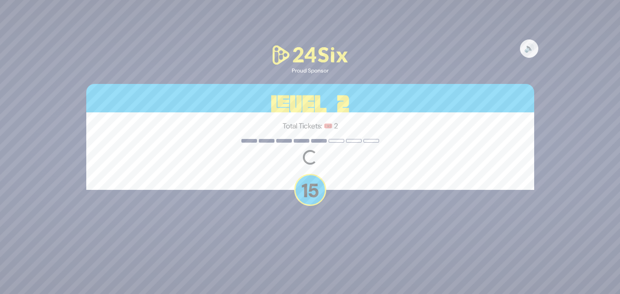
scroll to position [0, 0]
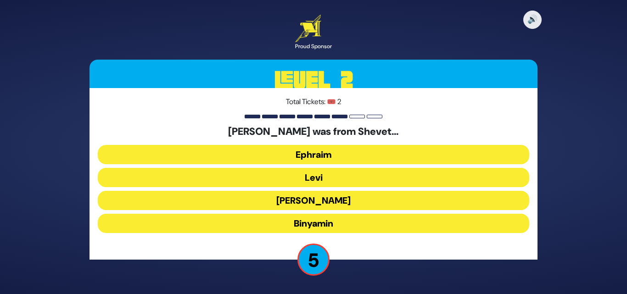
click at [382, 144] on div "[PERSON_NAME] was from Shevet… [PERSON_NAME] [PERSON_NAME]" at bounding box center [313, 181] width 431 height 111
click at [372, 154] on button "Ephraim" at bounding box center [313, 154] width 431 height 19
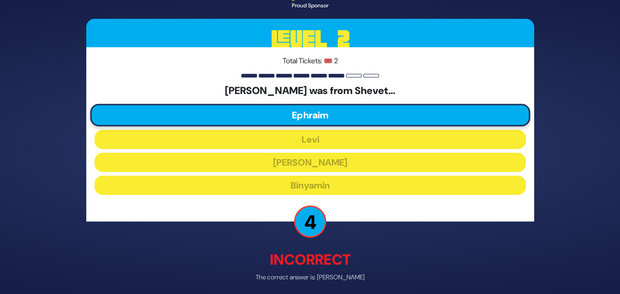
scroll to position [37, 0]
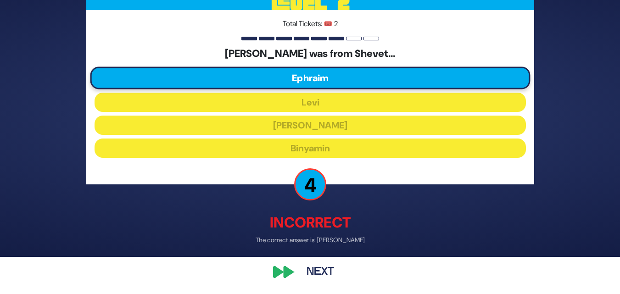
click at [323, 267] on button "Next" at bounding box center [320, 272] width 53 height 21
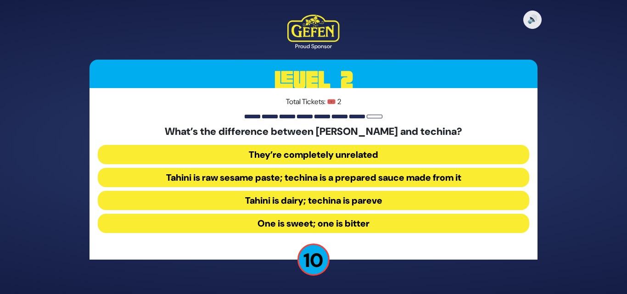
click at [371, 169] on button "Tahini is raw sesame paste; techina is a prepared sauce made from it" at bounding box center [313, 177] width 431 height 19
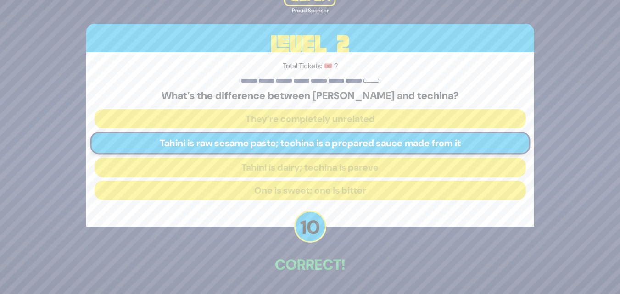
scroll to position [32, 0]
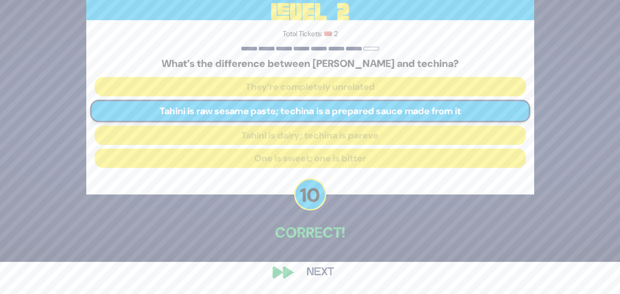
click at [317, 267] on button "Next" at bounding box center [320, 272] width 53 height 21
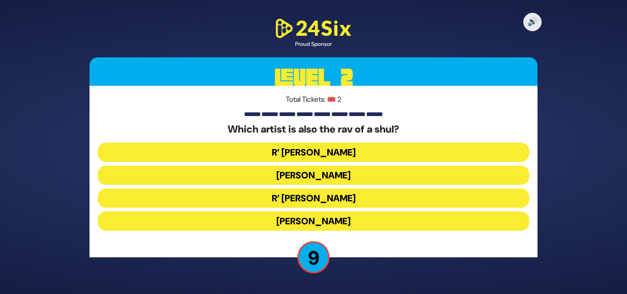
click at [377, 205] on button "R’ [PERSON_NAME]" at bounding box center [313, 198] width 431 height 19
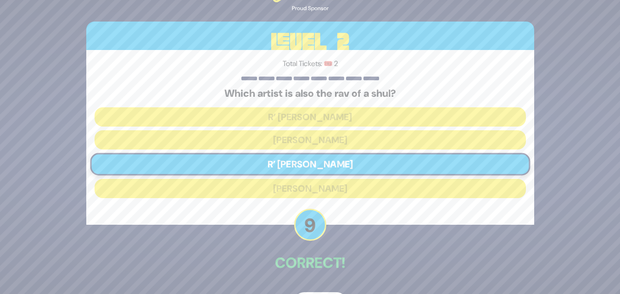
scroll to position [30, 0]
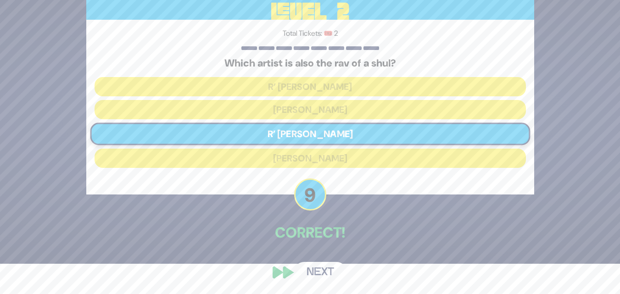
click at [322, 267] on button "Next" at bounding box center [320, 272] width 53 height 21
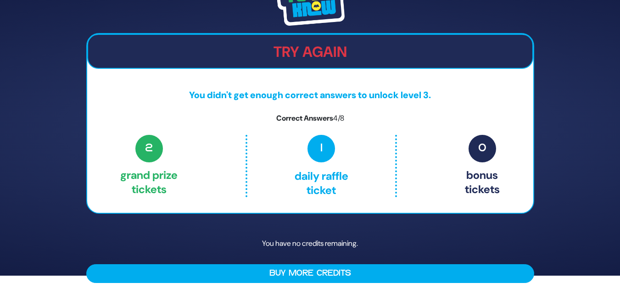
scroll to position [0, 0]
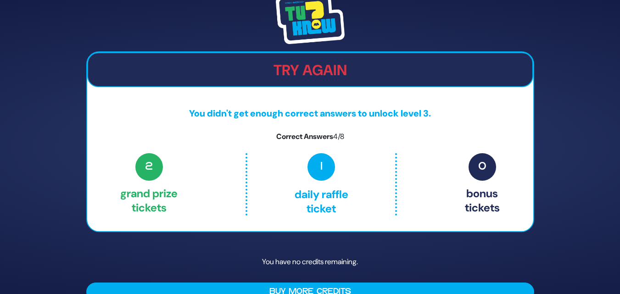
click at [457, 156] on div "2 Grand Prize tickets 1 Daily Raffle ticket 0 Bonus tickets" at bounding box center [309, 184] width 379 height 62
